Goal: Task Accomplishment & Management: Complete application form

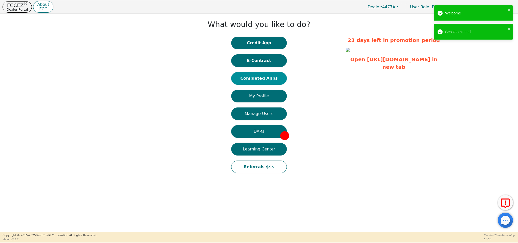
click at [275, 83] on button "Completed Apps" at bounding box center [259, 78] width 56 height 13
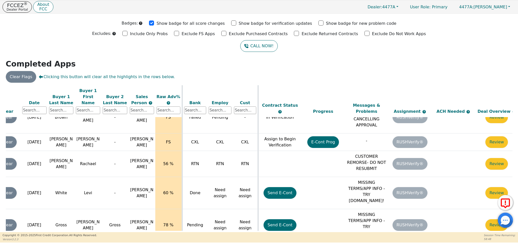
scroll to position [289, 48]
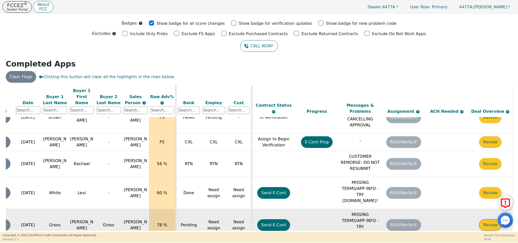
click at [482, 219] on button "Review" at bounding box center [490, 225] width 23 height 12
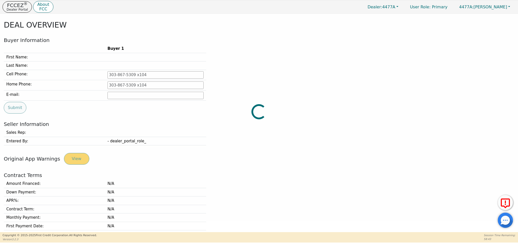
type input "[PHONE_NUMBER]"
type input "[EMAIL_ADDRESS][DOMAIN_NAME]"
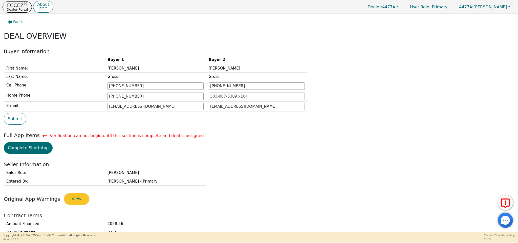
scroll to position [1, 0]
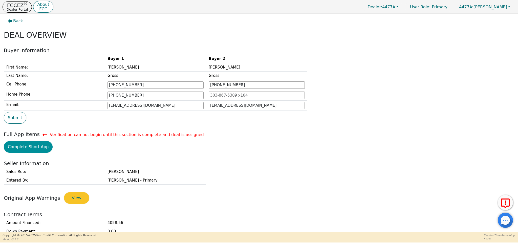
click at [33, 151] on button "Complete Short App" at bounding box center [28, 147] width 49 height 12
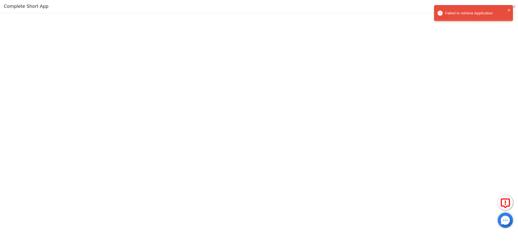
click at [511, 10] on div "Failed to retrieve Application" at bounding box center [473, 13] width 79 height 16
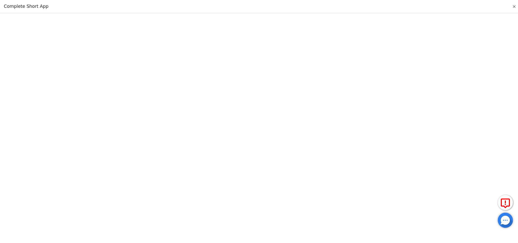
click at [515, 4] on button "Close" at bounding box center [514, 6] width 5 height 5
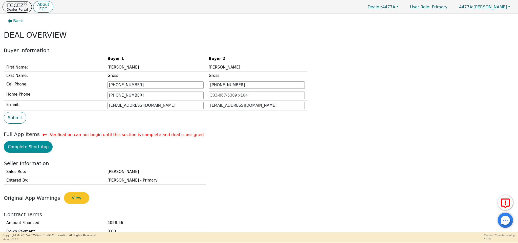
click at [36, 144] on button "Complete Short App" at bounding box center [28, 147] width 49 height 12
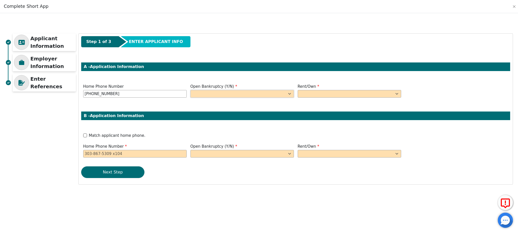
select select "n"
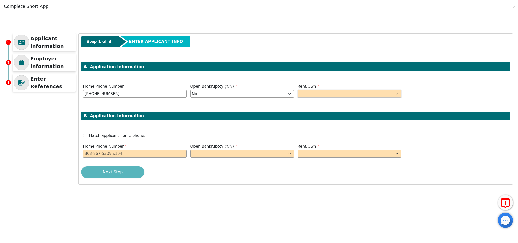
select select "Own"
click at [85, 135] on input "Match applicant home phone." at bounding box center [85, 136] width 4 height 4
checkbox input "true"
type input "[PHONE_NUMBER]"
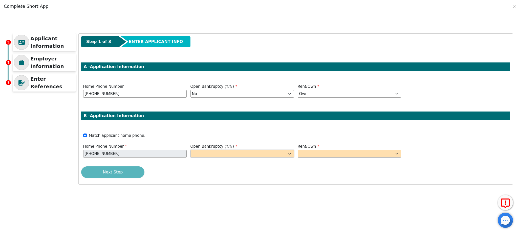
select select "n"
select select "Own"
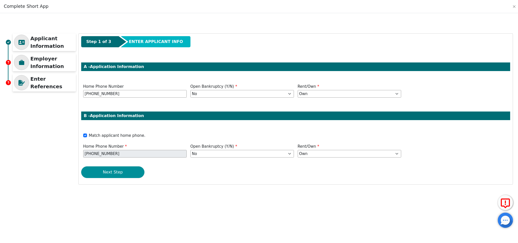
click at [140, 171] on button "Next Step" at bounding box center [112, 173] width 63 height 12
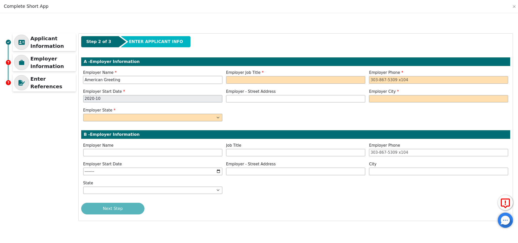
type input "American Greeting"
type input "Specialist"
select select "TN"
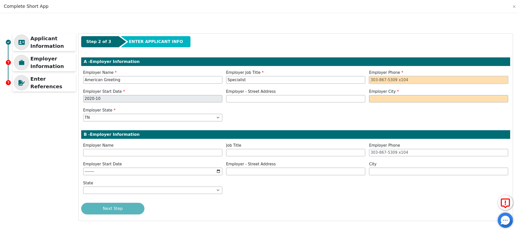
click at [404, 78] on input "tel" at bounding box center [438, 80] width 139 height 8
type input "[PHONE_NUMBER]"
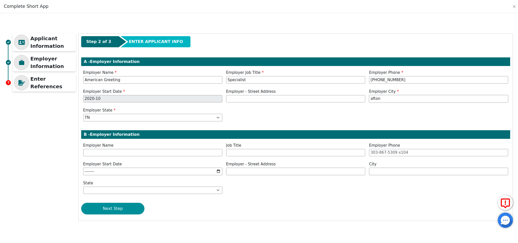
type input "afton"
click at [127, 206] on button "Next Step" at bounding box center [112, 209] width 63 height 12
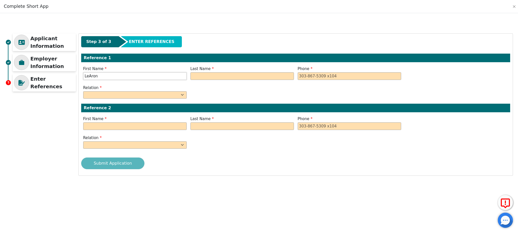
type input "LeAron"
type input "[PERSON_NAME]"
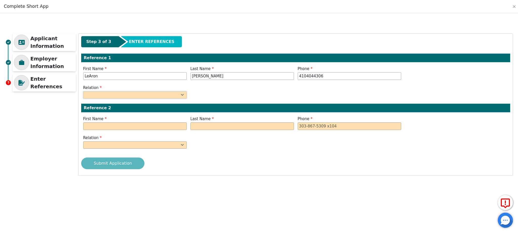
type input "[PHONE_NUMBER]"
select select "FRIEND"
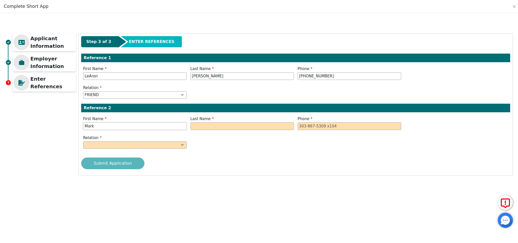
type input "Mark"
type input "[PERSON_NAME]"
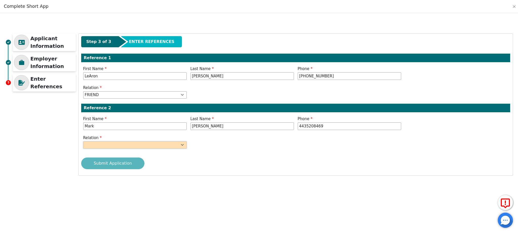
type input "[PHONE_NUMBER]"
select select "FATHER"
click at [137, 162] on div "Submit Application" at bounding box center [295, 164] width 429 height 12
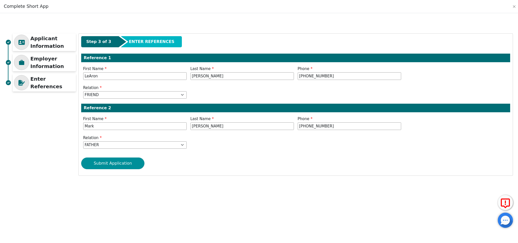
click at [132, 165] on button "Submit Application" at bounding box center [112, 164] width 63 height 12
click at [125, 163] on button "Submit Application" at bounding box center [112, 164] width 63 height 12
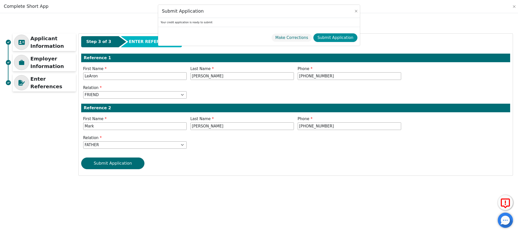
click at [322, 35] on button "Submit Application" at bounding box center [336, 37] width 44 height 9
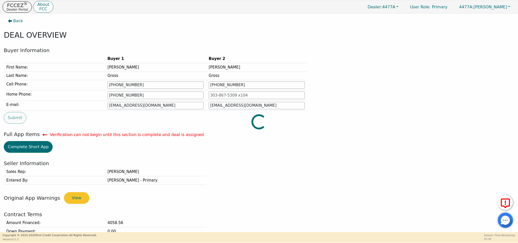
type input "[PHONE_NUMBER]"
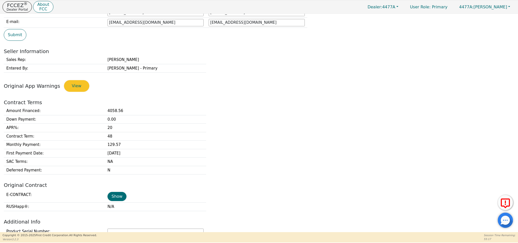
scroll to position [0, 0]
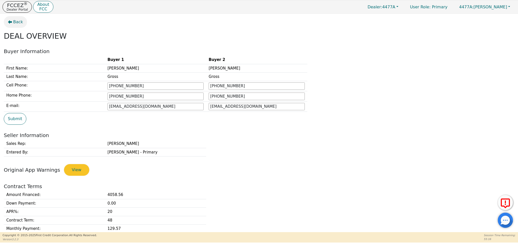
click at [11, 18] on button "Back" at bounding box center [15, 22] width 23 height 12
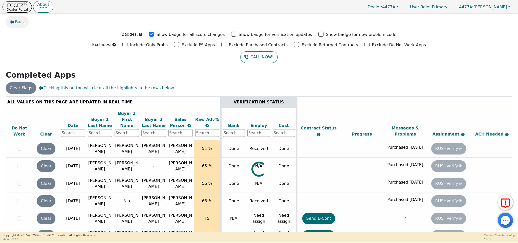
click at [15, 22] on button "Back" at bounding box center [17, 22] width 23 height 12
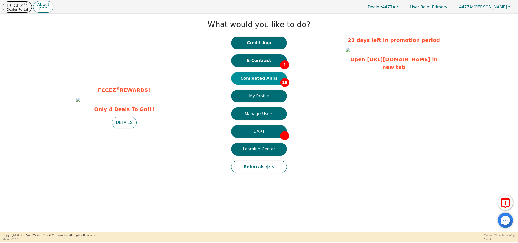
click at [265, 76] on button "Completed Apps 19" at bounding box center [259, 78] width 56 height 13
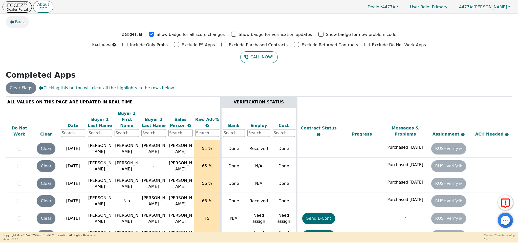
click at [12, 19] on button "Back" at bounding box center [17, 22] width 23 height 12
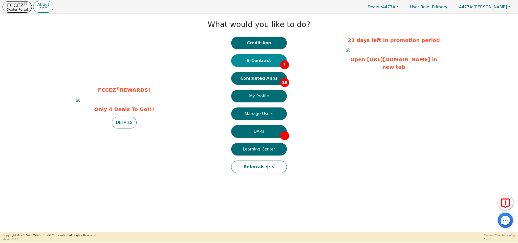
click at [276, 60] on button "E-Contract 1" at bounding box center [259, 60] width 56 height 13
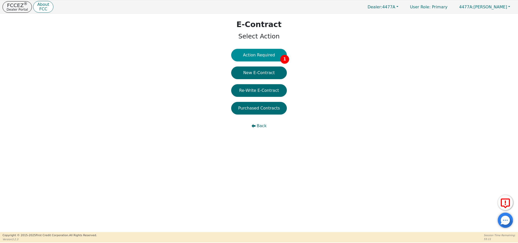
click at [251, 52] on button "Action Required 1" at bounding box center [259, 55] width 56 height 13
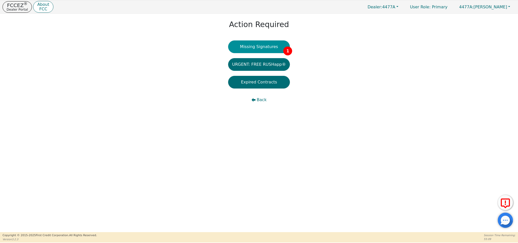
click at [264, 53] on button "Missing Signatures 1" at bounding box center [259, 46] width 62 height 13
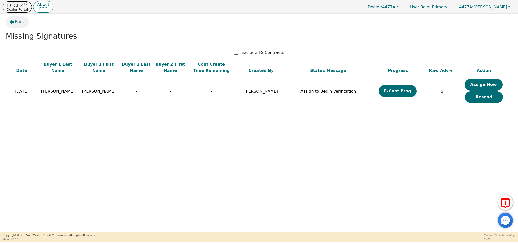
click at [19, 23] on span "Back" at bounding box center [20, 22] width 10 height 6
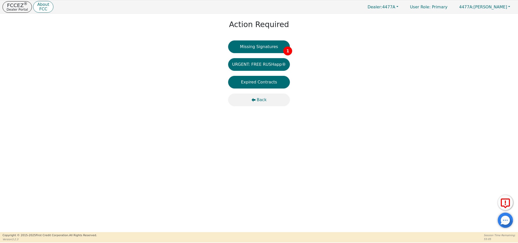
click at [260, 100] on span "Back" at bounding box center [262, 100] width 10 height 6
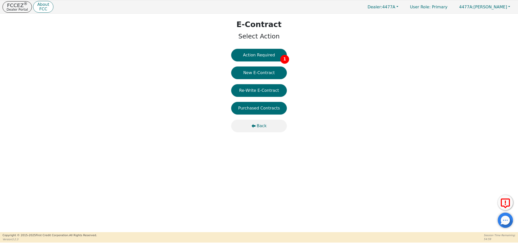
click at [260, 127] on span "Back" at bounding box center [262, 126] width 10 height 6
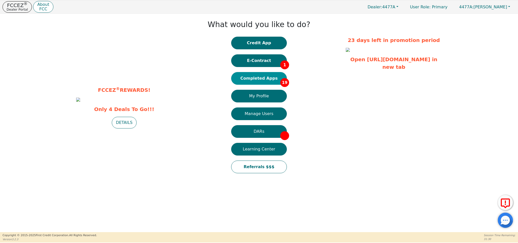
click at [273, 77] on button "Completed Apps 19" at bounding box center [259, 78] width 56 height 13
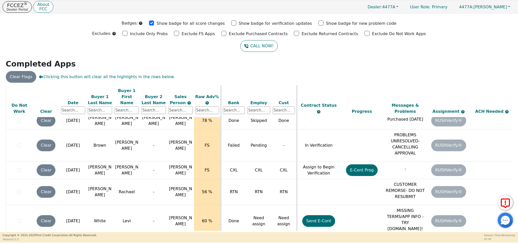
scroll to position [265, 0]
